Goal: Information Seeking & Learning: Learn about a topic

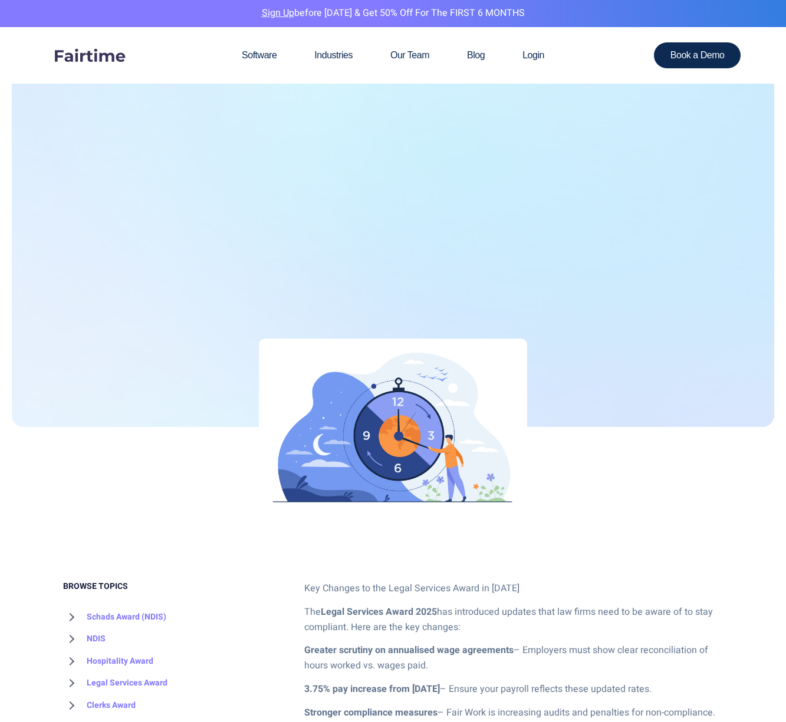
scroll to position [236, 0]
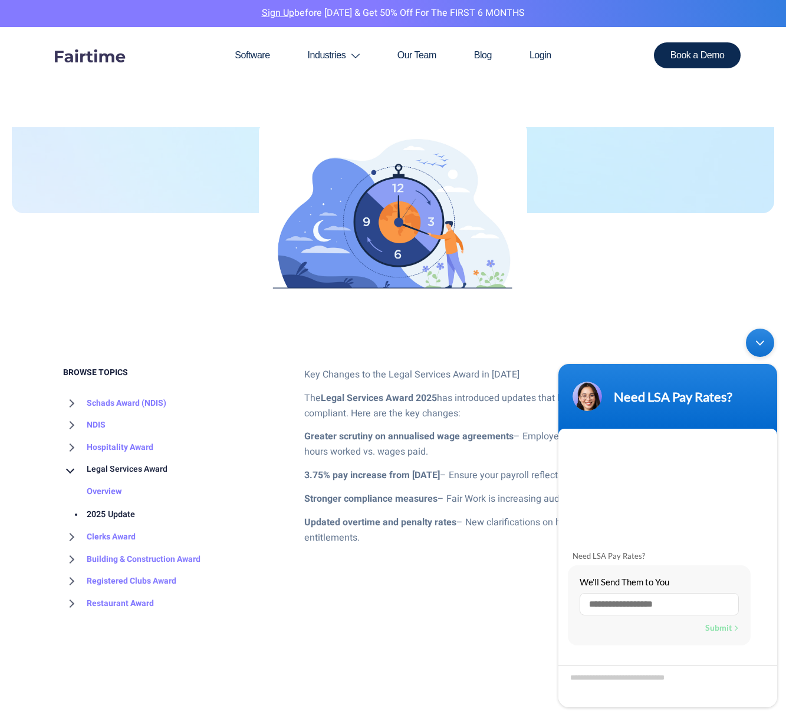
click at [764, 343] on div "Minimize live chat window" at bounding box center [759, 343] width 28 height 28
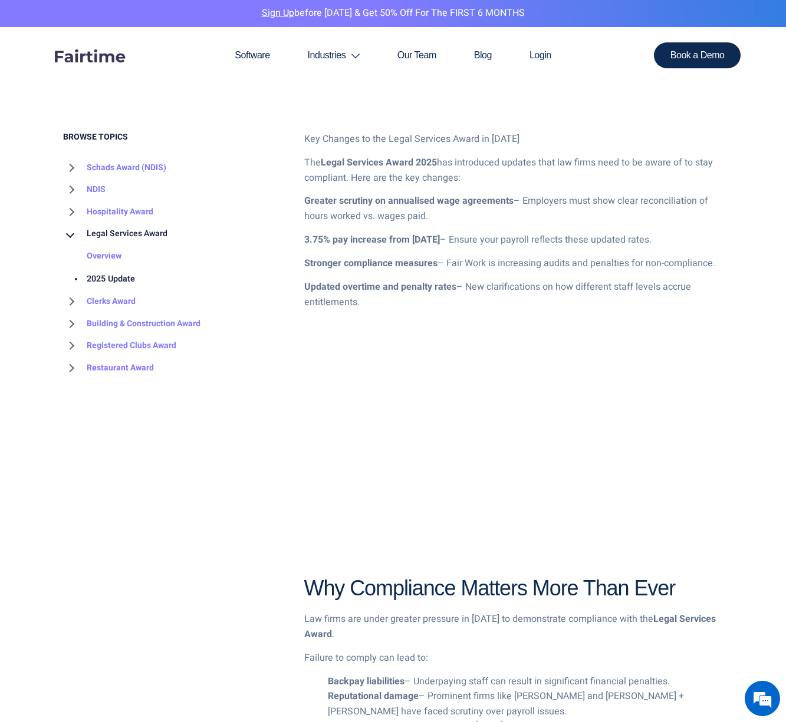
scroll to position [199, 0]
